Goal: Transaction & Acquisition: Purchase product/service

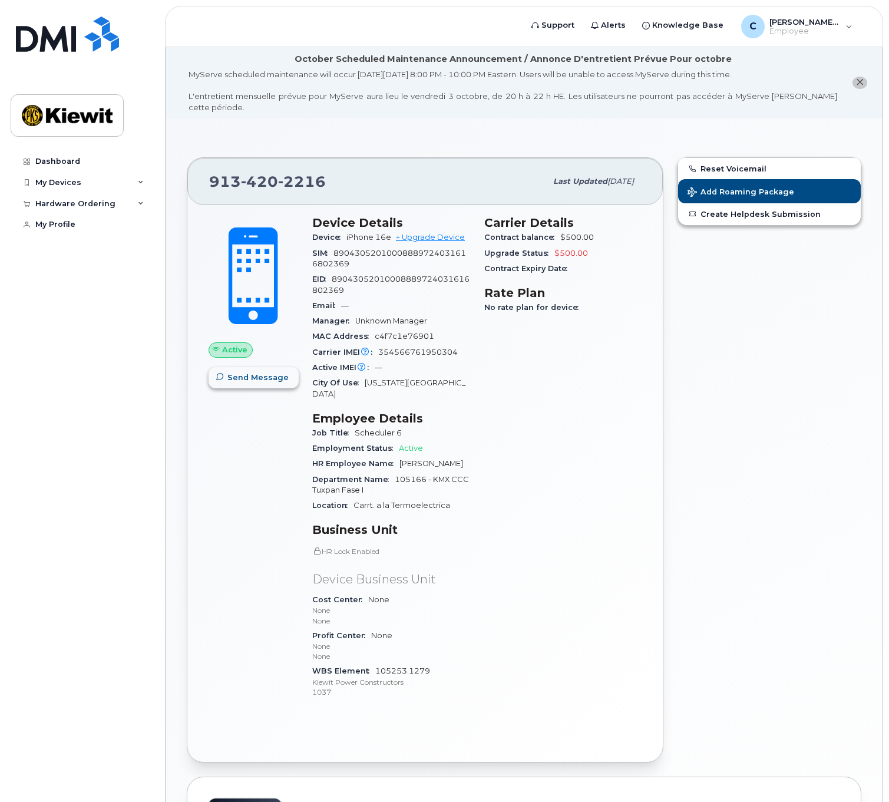
click at [261, 372] on span "Send Message" at bounding box center [258, 377] width 61 height 11
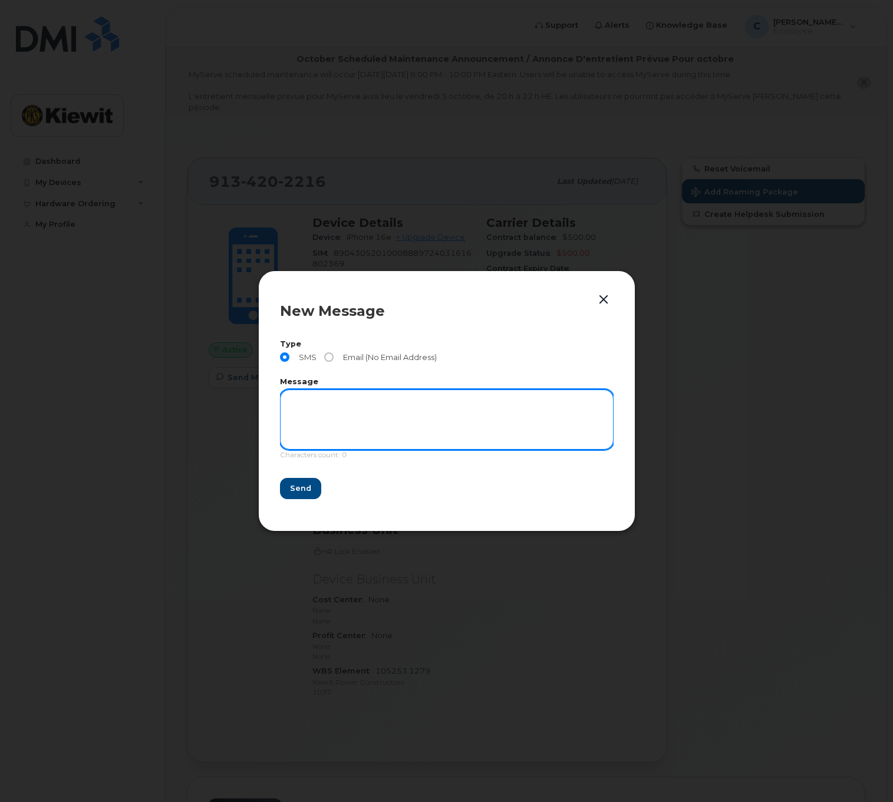
click at [303, 405] on textarea at bounding box center [447, 420] width 334 height 60
type textarea "hello"
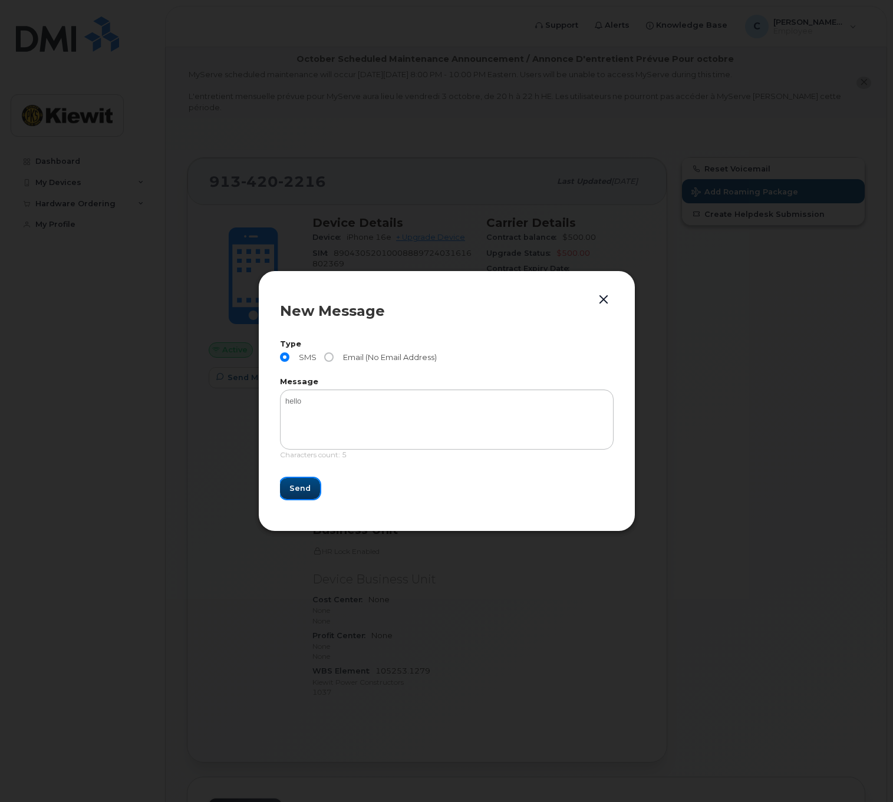
click at [314, 493] on button "Send" at bounding box center [300, 488] width 40 height 21
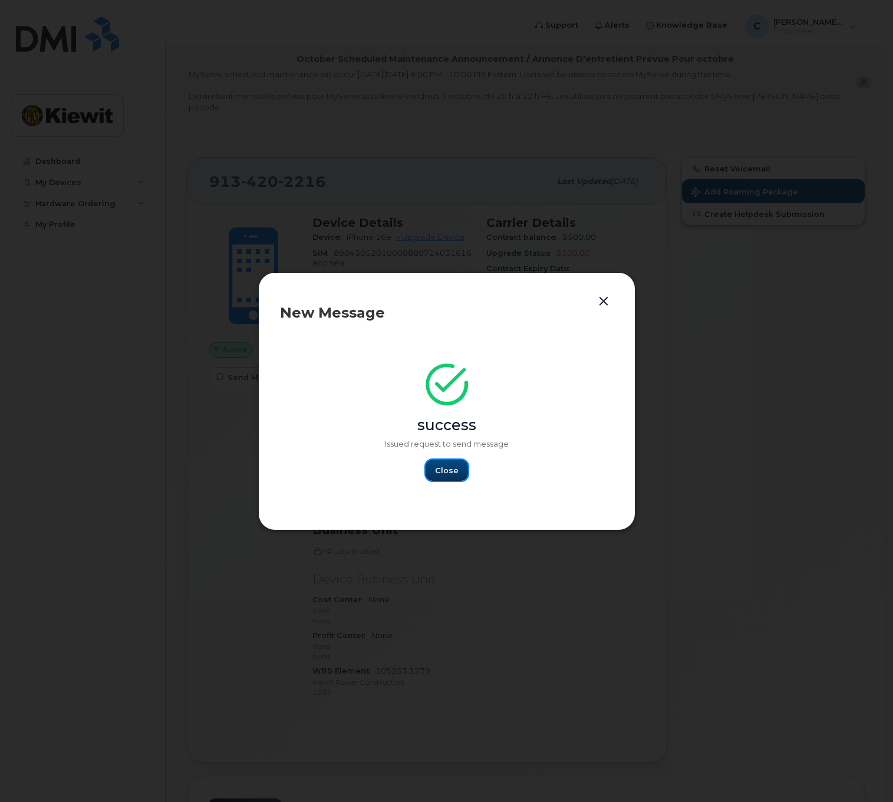
click at [456, 470] on span "Close" at bounding box center [447, 470] width 24 height 11
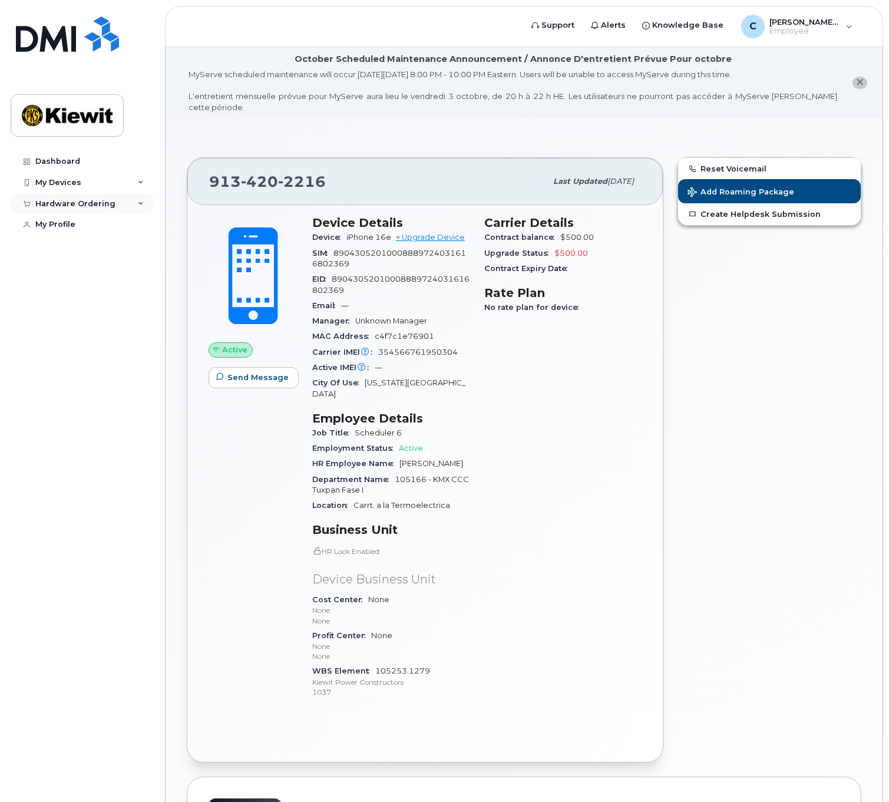
click at [71, 209] on div "Hardware Ordering" at bounding box center [82, 203] width 143 height 21
click at [73, 183] on div "My Devices" at bounding box center [58, 182] width 46 height 9
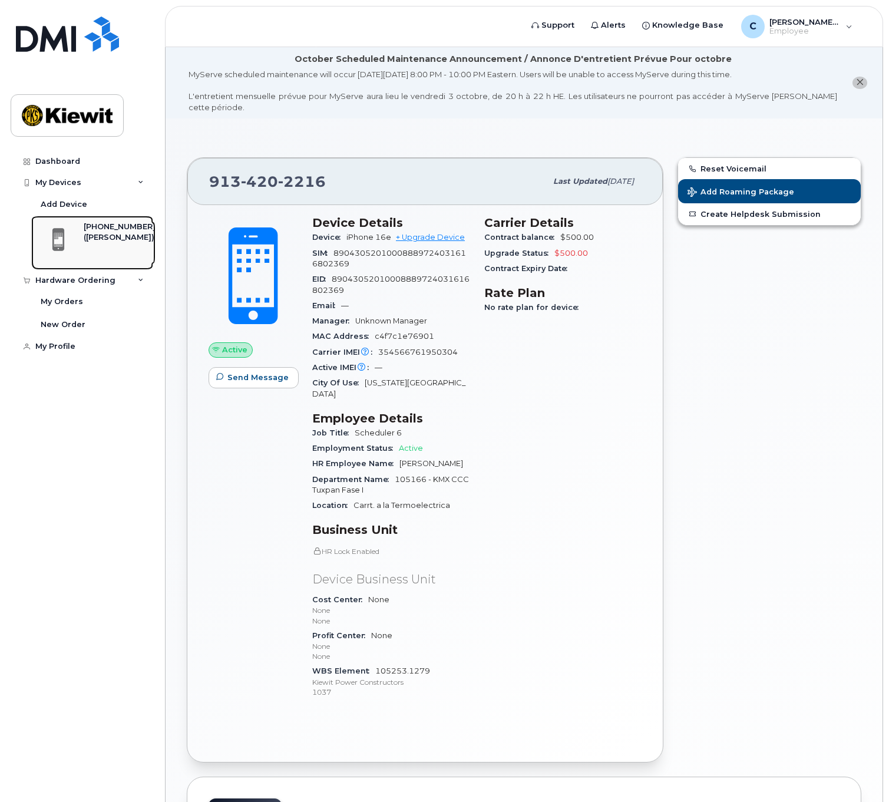
click at [86, 232] on div "([PERSON_NAME])" at bounding box center [120, 237] width 72 height 11
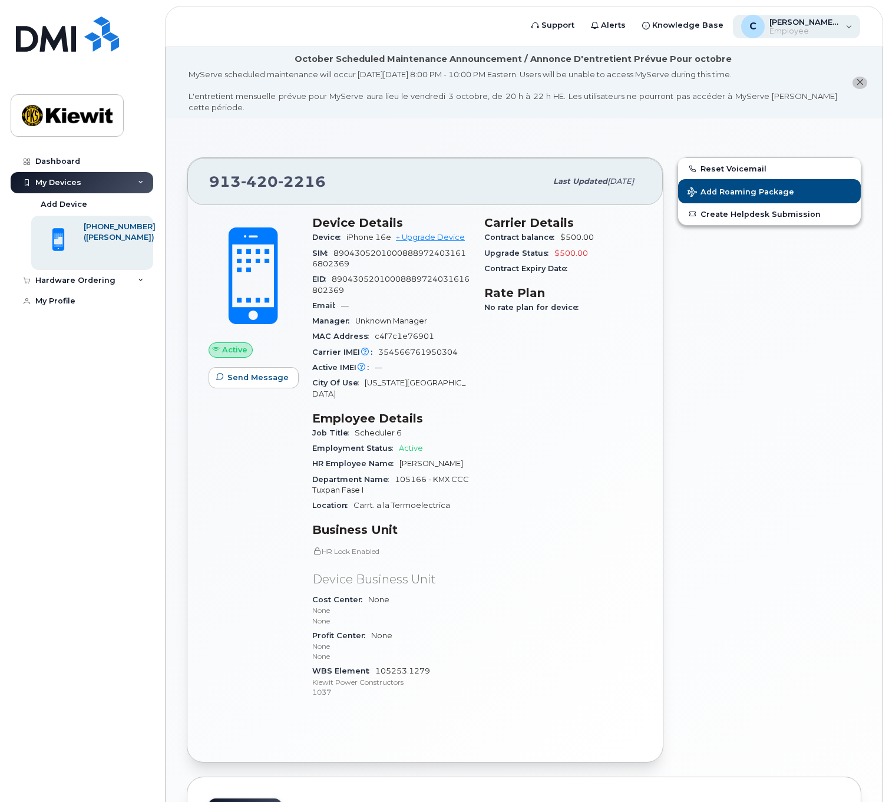
click at [814, 17] on span "[PERSON_NAME].[PERSON_NAME]" at bounding box center [805, 21] width 71 height 9
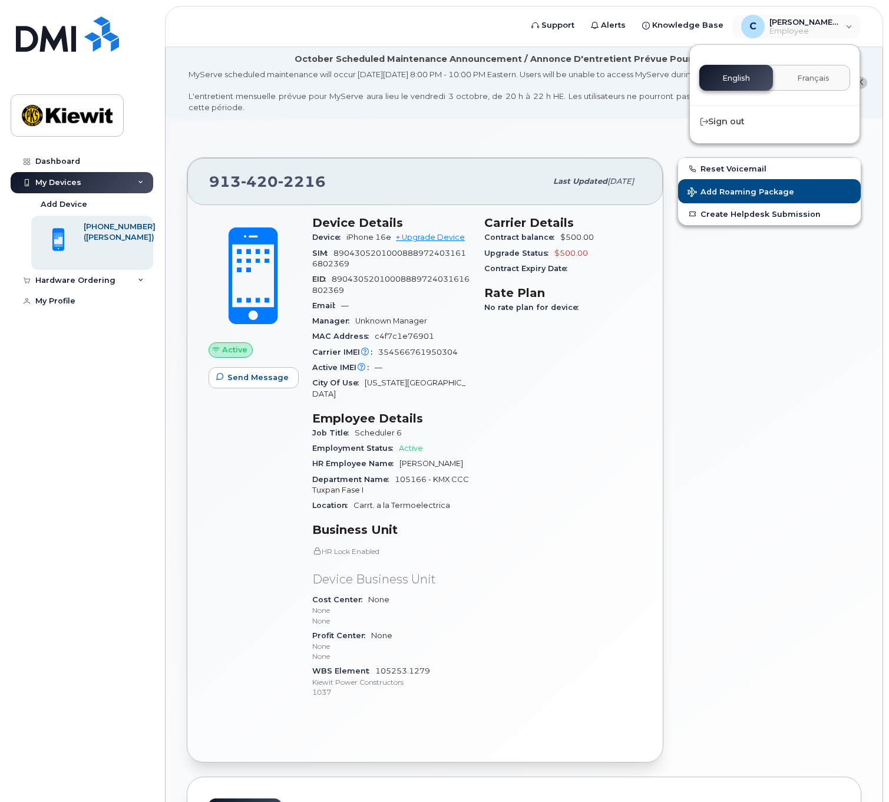
click at [789, 403] on div "Reset Voicemail Add Roaming Package Create Helpdesk Submission" at bounding box center [770, 459] width 198 height 619
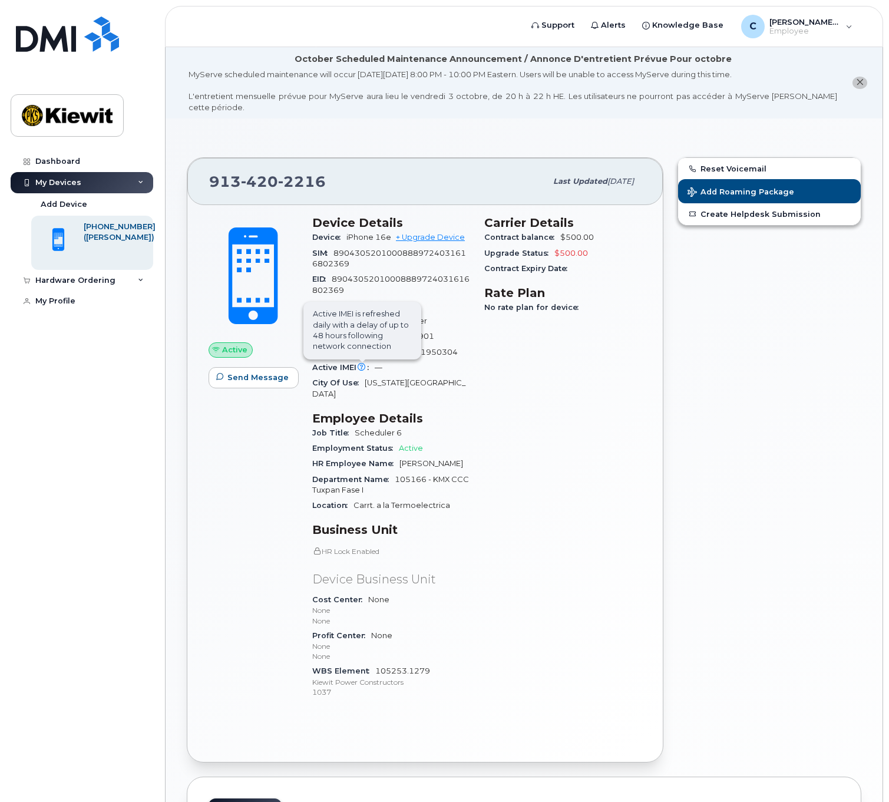
click at [363, 354] on span "Active IMEI is refreshed daily with a delay of up to 48 hours following network…" at bounding box center [363, 331] width 118 height 58
click at [57, 285] on div "Hardware Ordering" at bounding box center [82, 280] width 143 height 21
click at [70, 307] on div "My Orders" at bounding box center [62, 301] width 42 height 11
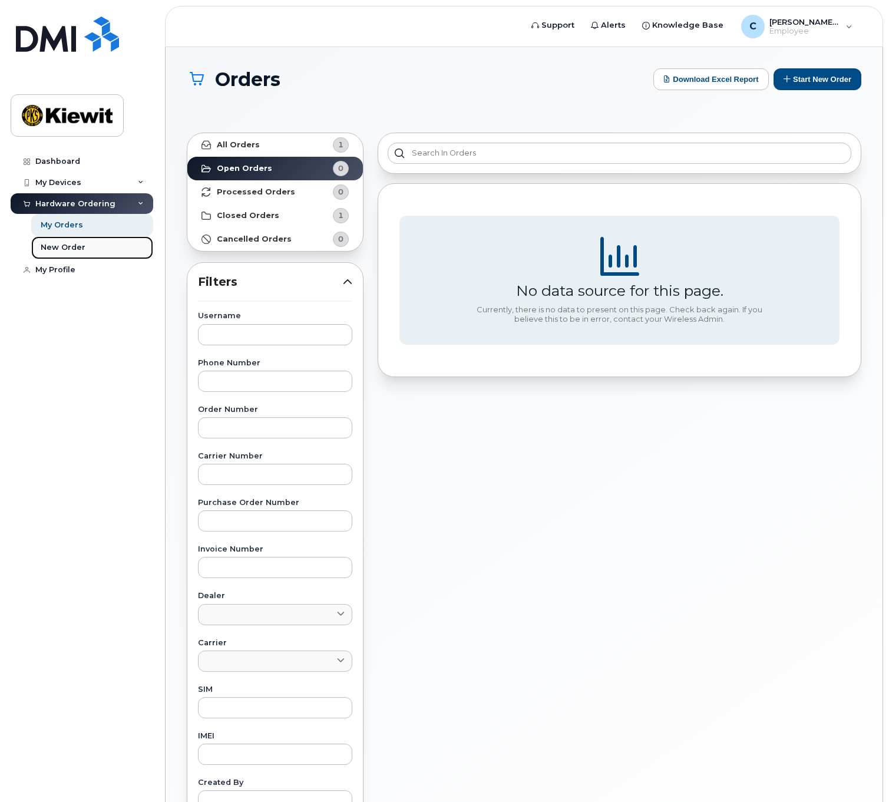
click at [73, 248] on div "New Order" at bounding box center [63, 247] width 45 height 11
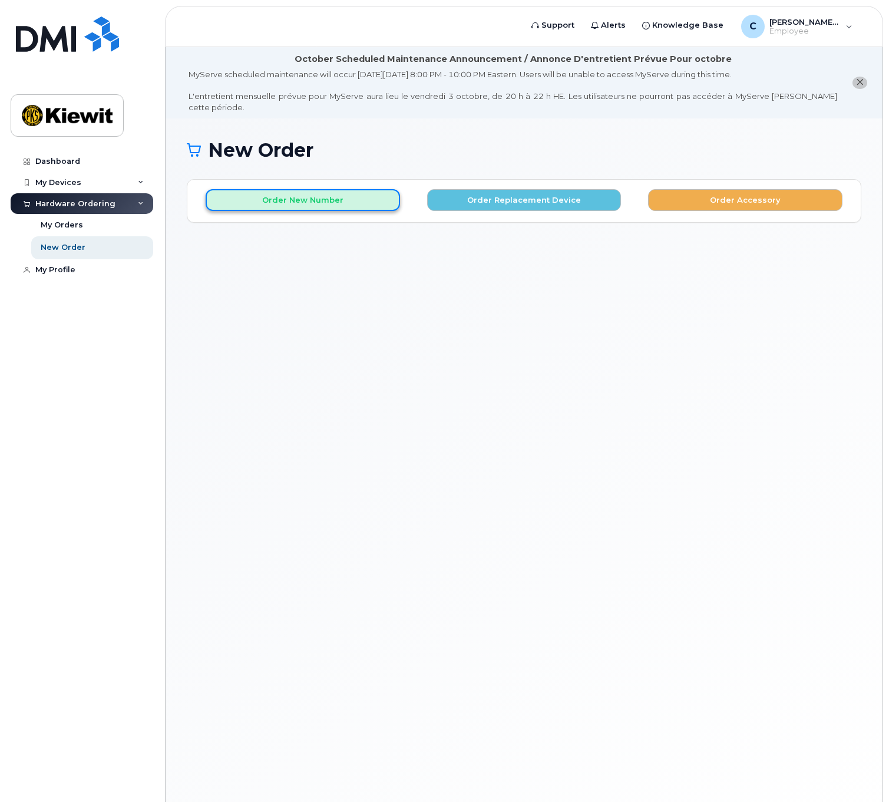
click at [337, 196] on button "Order New Number" at bounding box center [303, 200] width 195 height 22
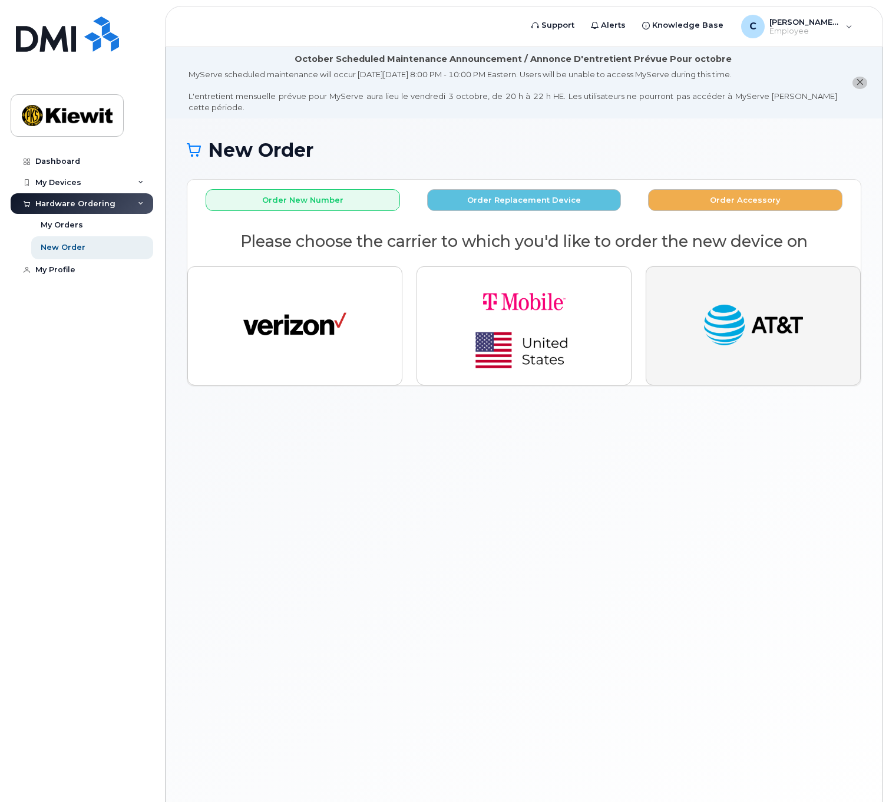
click at [737, 307] on img "button" at bounding box center [753, 325] width 103 height 53
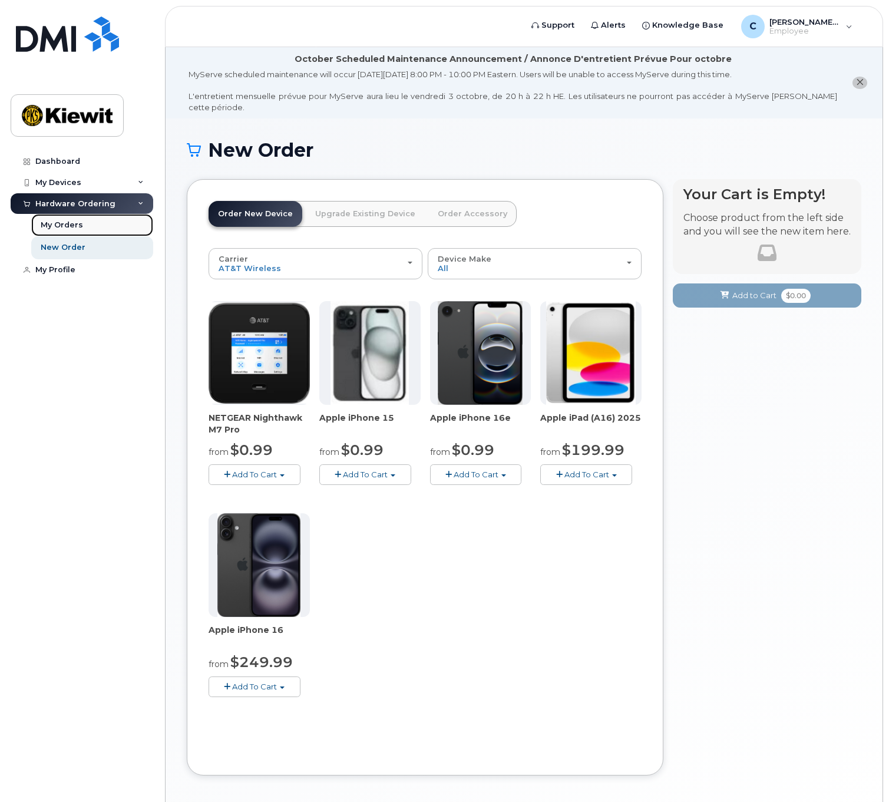
click at [76, 226] on div "My Orders" at bounding box center [62, 225] width 42 height 11
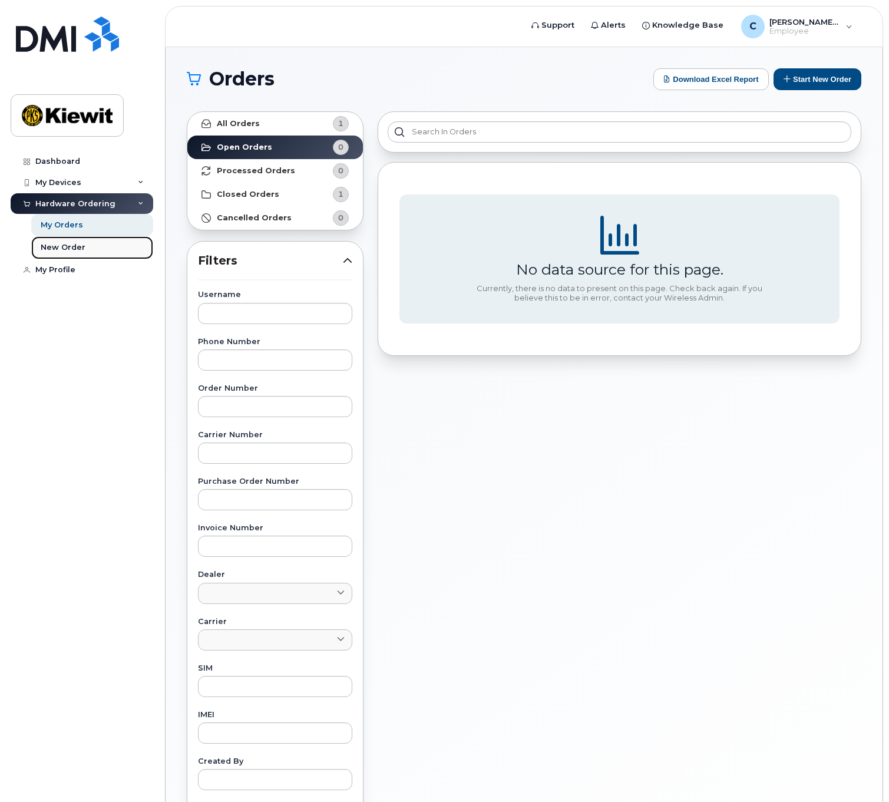
click at [80, 243] on div "New Order" at bounding box center [63, 247] width 45 height 11
click at [229, 130] on link "All Orders 1" at bounding box center [275, 124] width 176 height 24
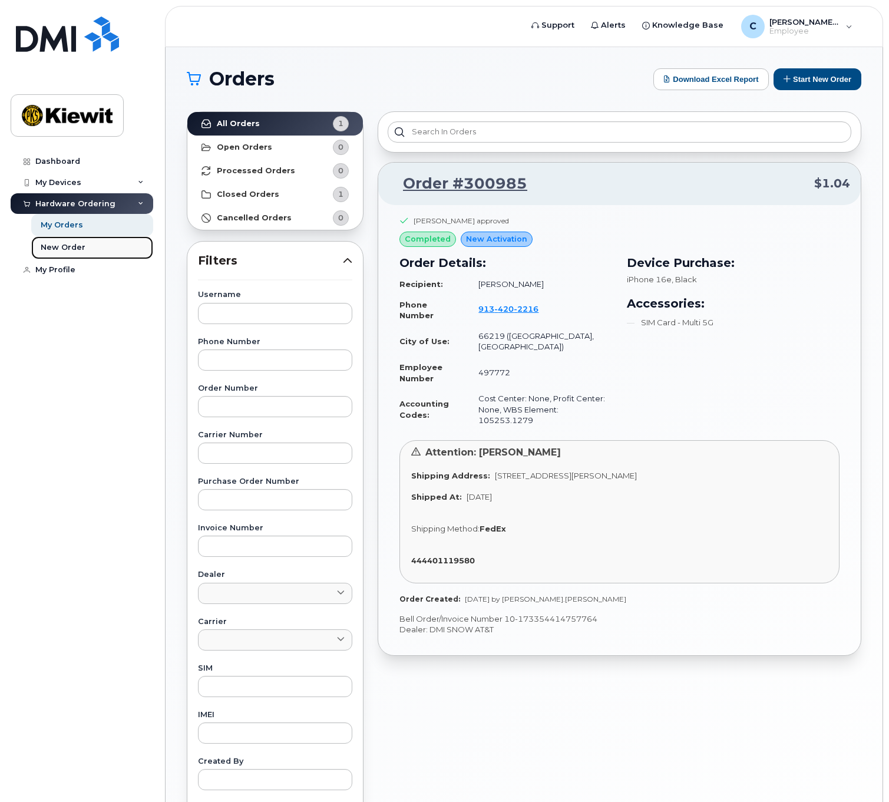
click at [108, 246] on link "New Order" at bounding box center [92, 247] width 122 height 22
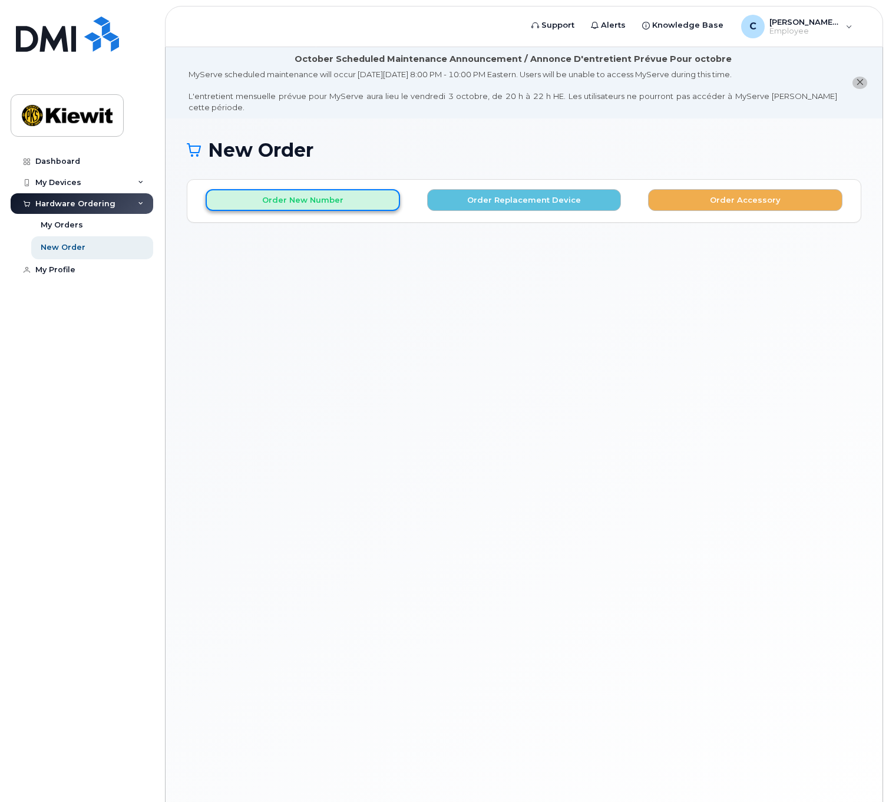
click at [345, 189] on button "Order New Number" at bounding box center [303, 200] width 195 height 22
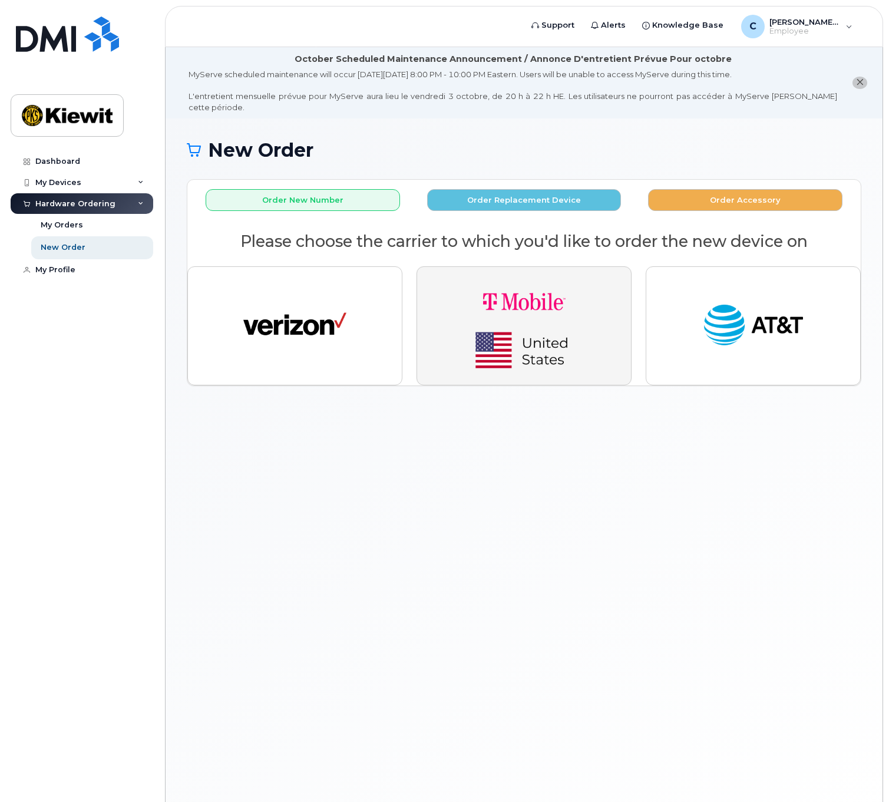
click at [569, 317] on img "button" at bounding box center [524, 325] width 165 height 99
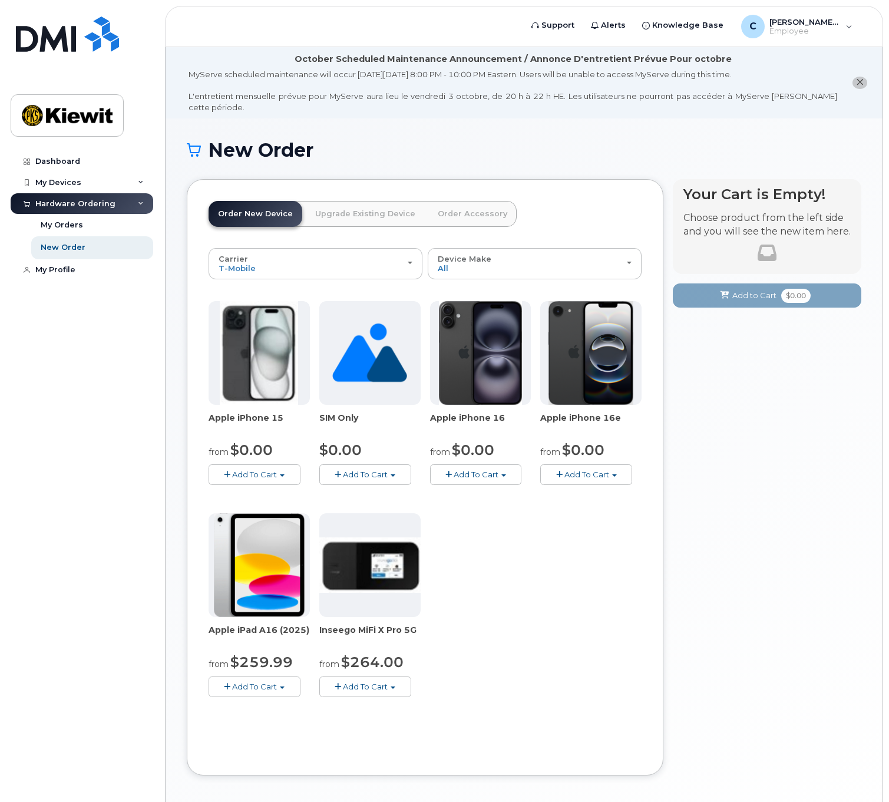
click at [341, 201] on link "Upgrade Existing Device" at bounding box center [365, 214] width 119 height 26
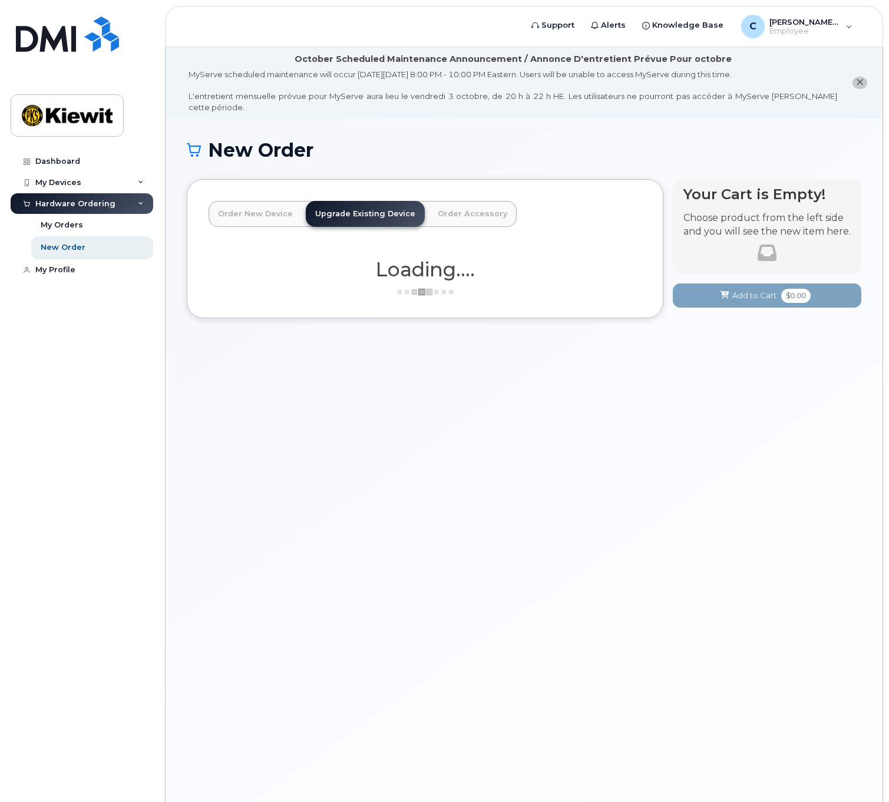
click at [442, 207] on link "Order Accessory" at bounding box center [473, 214] width 88 height 26
